Goal: Information Seeking & Learning: Learn about a topic

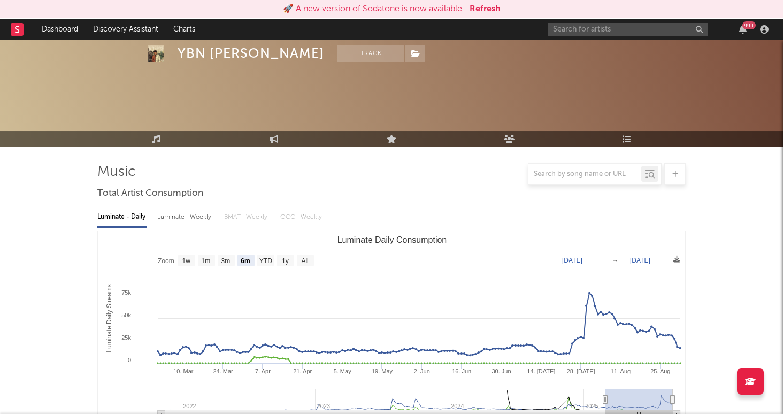
select select "6m"
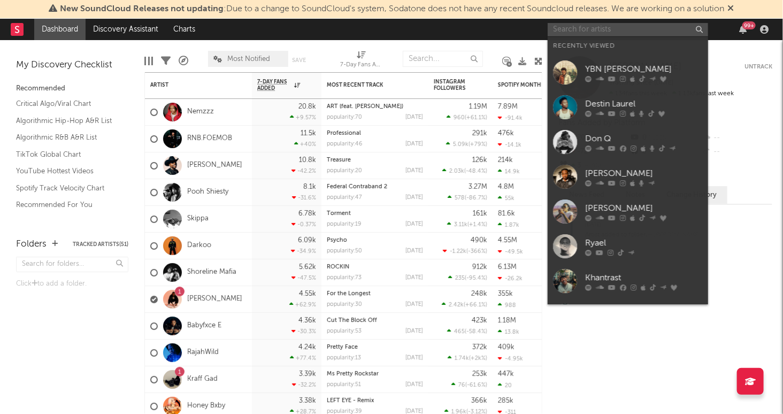
click at [590, 33] on input "text" at bounding box center [628, 29] width 160 height 13
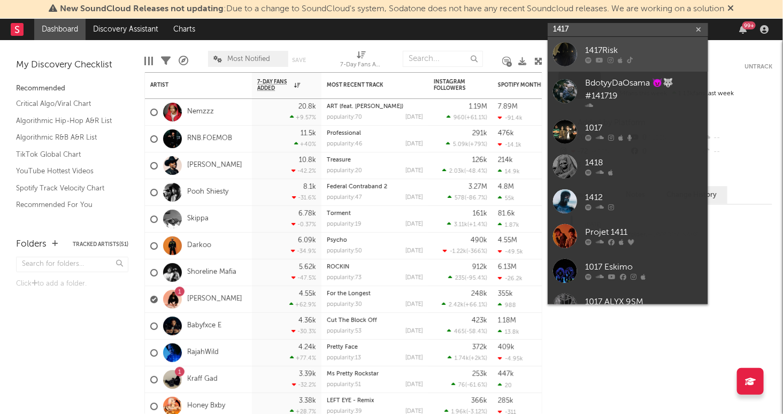
type input "1417"
click at [657, 50] on div "1417Risk" at bounding box center [644, 50] width 118 height 13
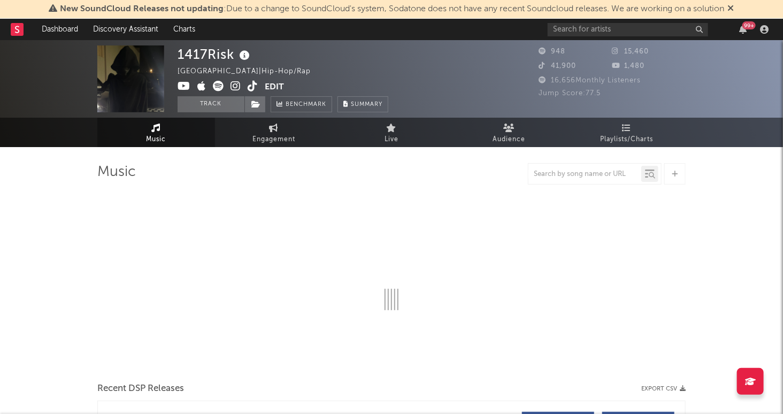
select select "6m"
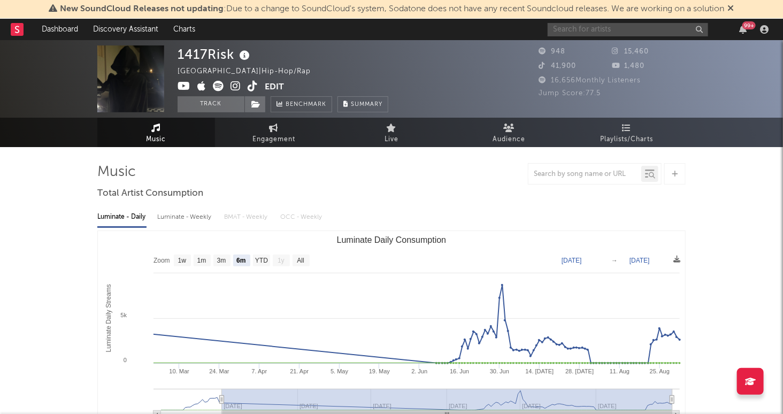
click at [650, 34] on input "text" at bounding box center [628, 29] width 160 height 13
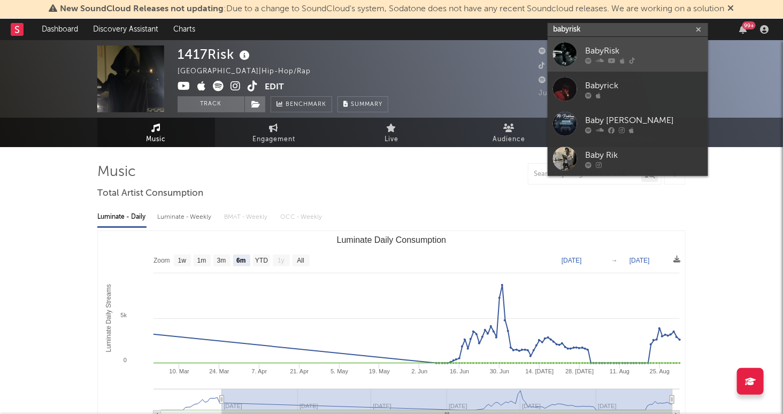
type input "babyrisk"
click at [652, 56] on div "BabyRisk" at bounding box center [644, 50] width 118 height 13
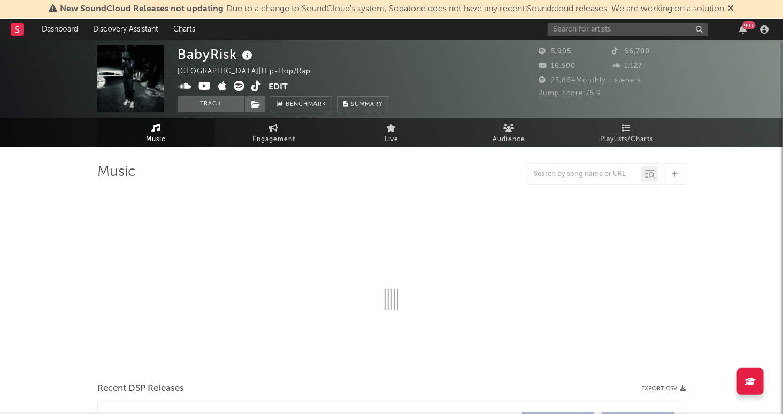
select select "6m"
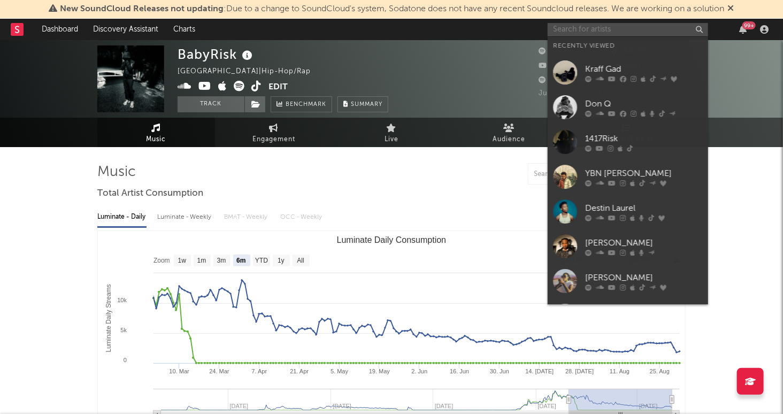
click at [626, 34] on input "text" at bounding box center [628, 29] width 160 height 13
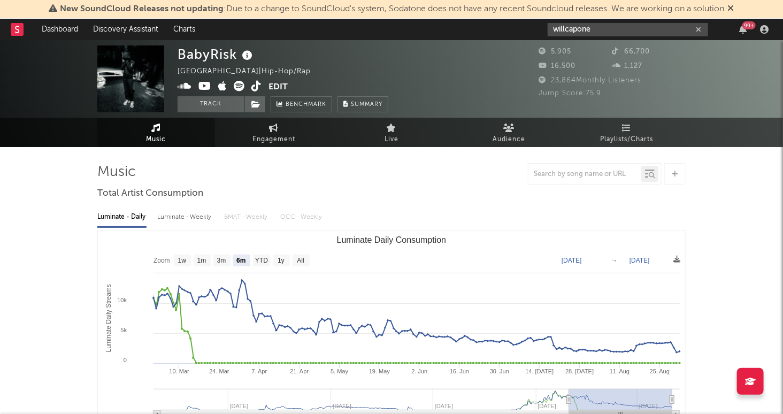
click at [670, 32] on input "willcapone" at bounding box center [628, 29] width 160 height 13
click at [601, 30] on input "willcapone" at bounding box center [628, 29] width 160 height 13
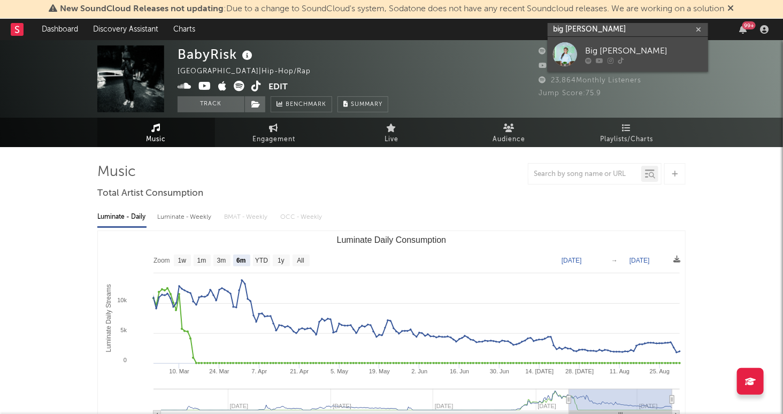
type input "big [PERSON_NAME]"
click at [674, 48] on div "Big [PERSON_NAME]" at bounding box center [644, 50] width 118 height 13
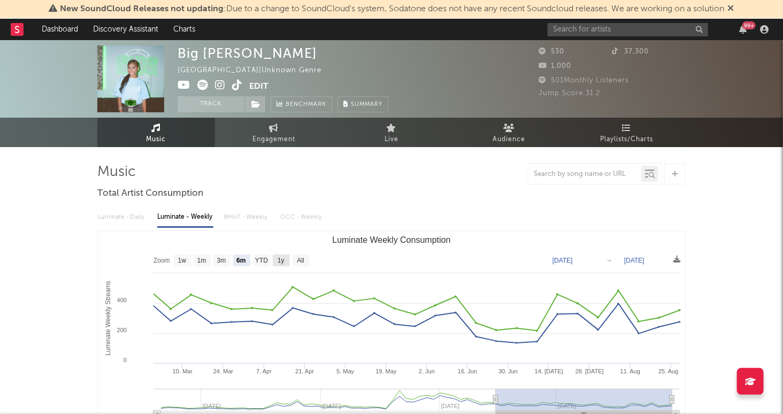
click at [282, 262] on text "1y" at bounding box center [281, 260] width 7 height 7
select select "1y"
type input "[DATE]"
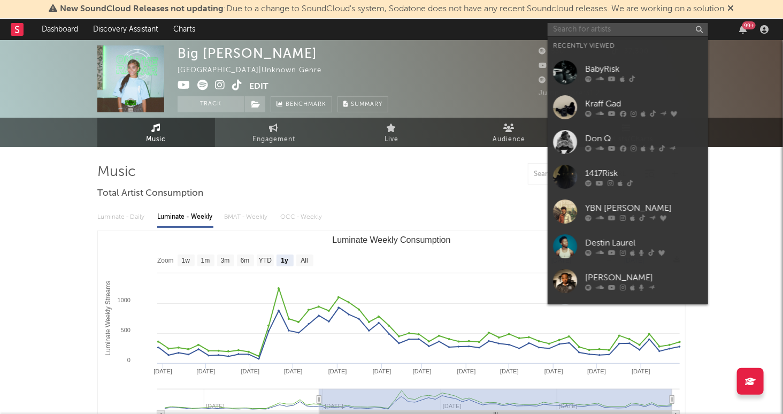
click at [594, 27] on input "text" at bounding box center [628, 29] width 160 height 13
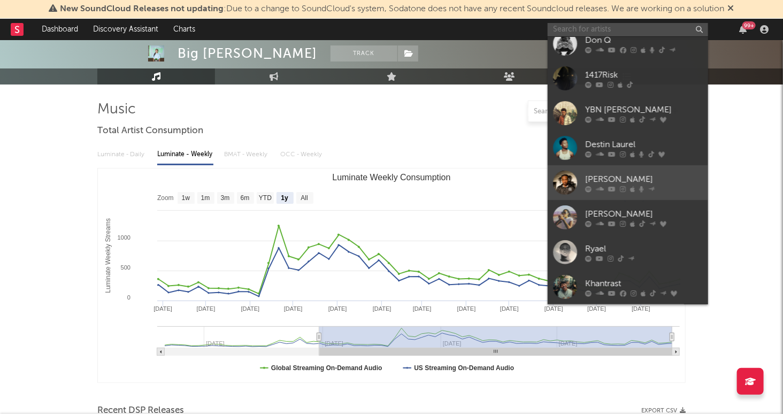
scroll to position [72, 0]
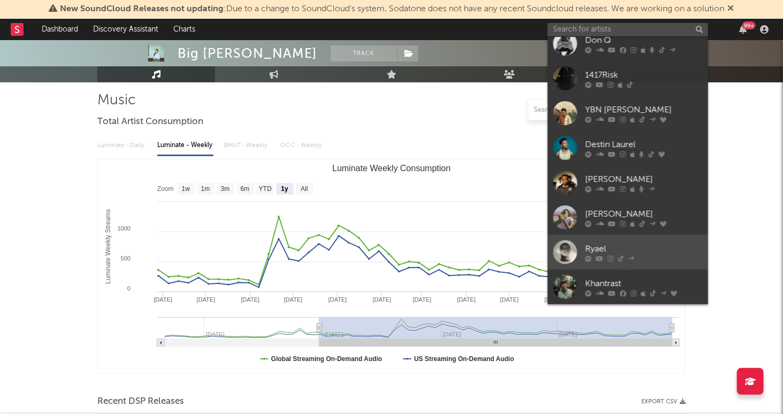
click at [631, 251] on div "Ryael" at bounding box center [644, 248] width 118 height 13
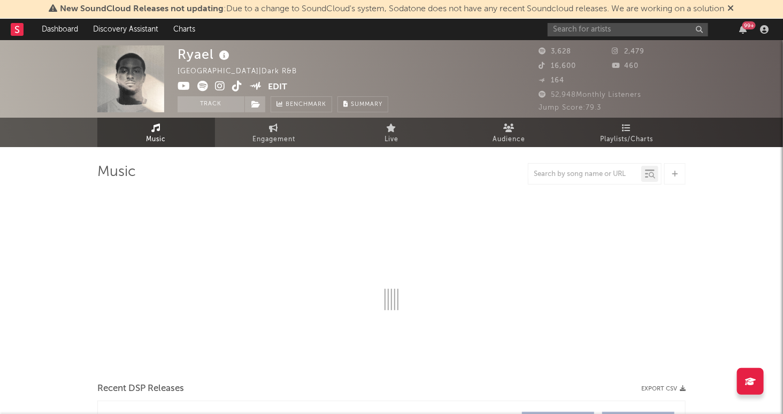
select select "1w"
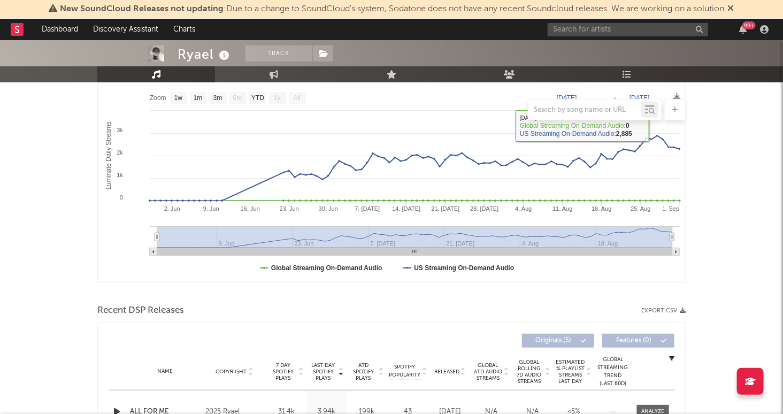
scroll to position [166, 0]
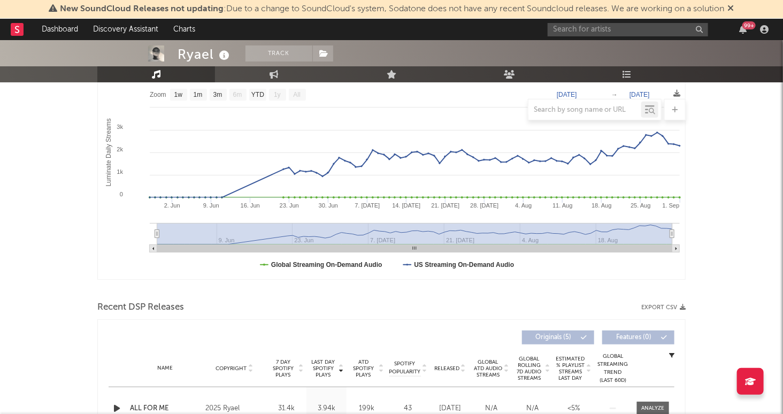
click at [632, 39] on div "99 +" at bounding box center [660, 29] width 225 height 21
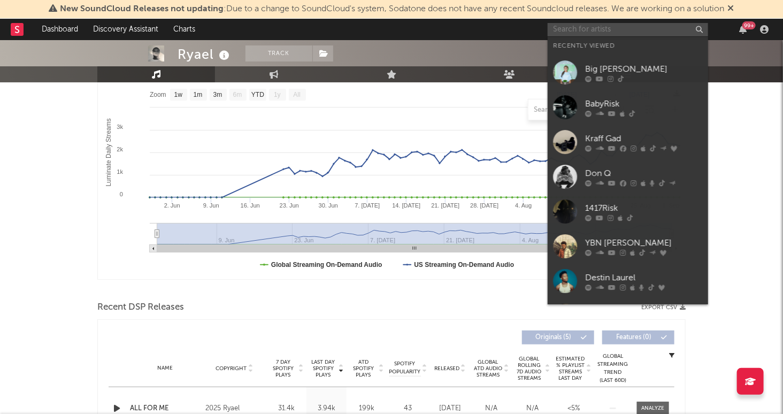
click at [632, 32] on input "text" at bounding box center [628, 29] width 160 height 13
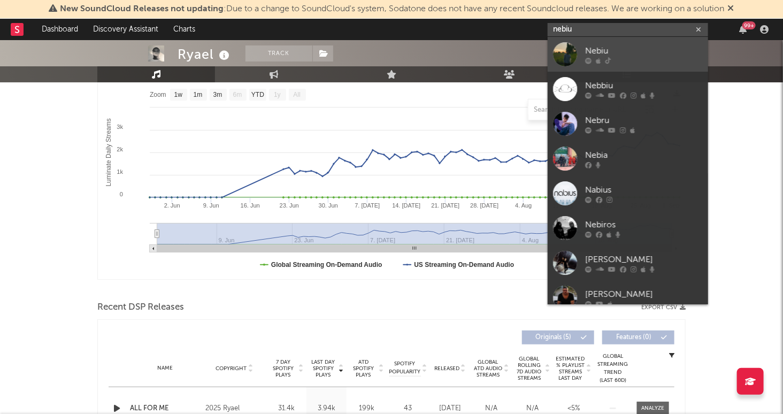
type input "nebiu"
click at [668, 60] on div at bounding box center [644, 60] width 118 height 6
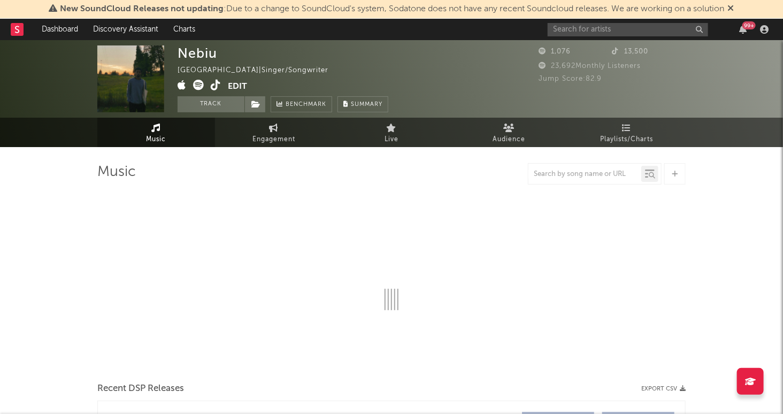
select select "1w"
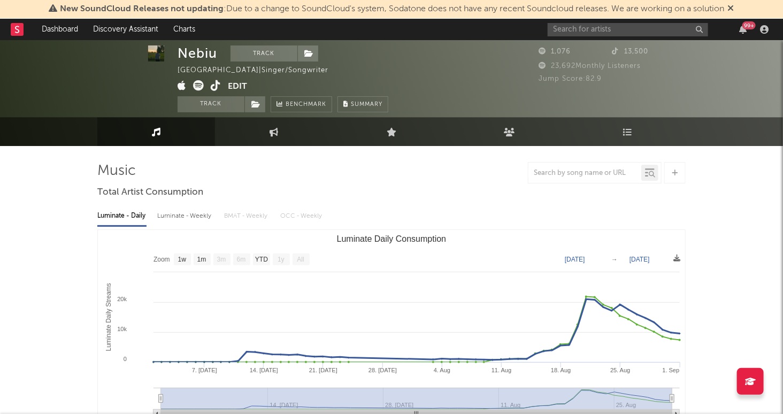
scroll to position [3, 0]
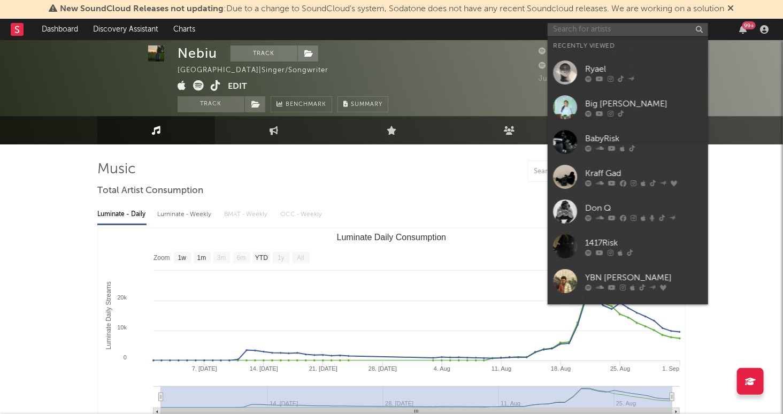
click at [587, 29] on input "text" at bounding box center [628, 29] width 160 height 13
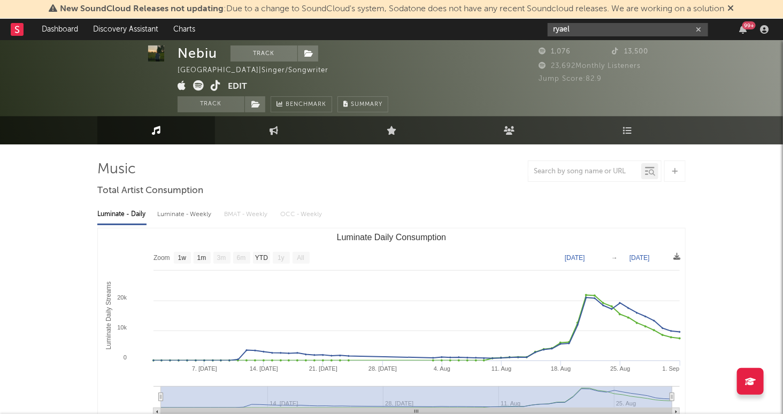
click at [605, 28] on input "ryael" at bounding box center [628, 29] width 160 height 13
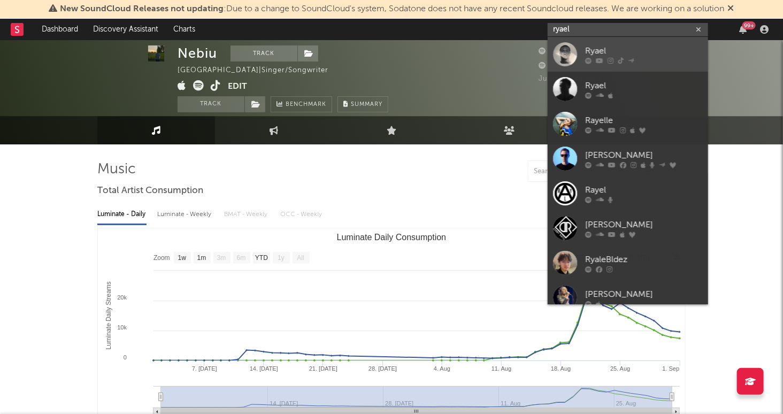
type input "ryael"
click at [606, 49] on div "Ryael" at bounding box center [644, 50] width 118 height 13
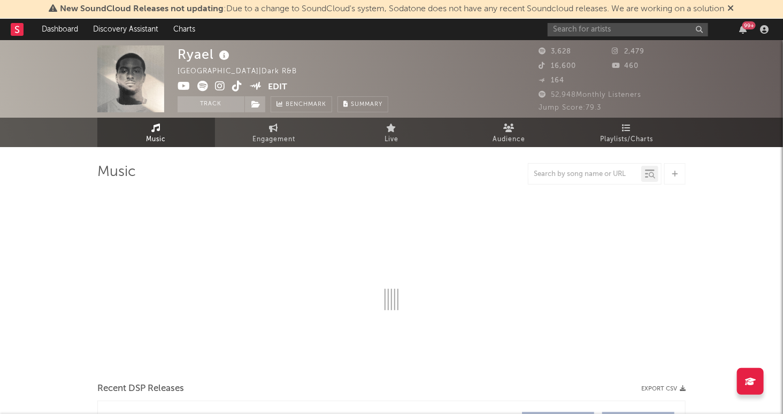
select select "1w"
